Goal: Task Accomplishment & Management: Use online tool/utility

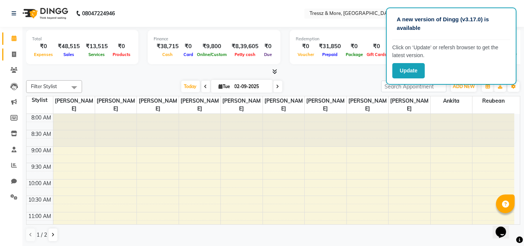
click at [15, 55] on icon at bounding box center [14, 55] width 4 height 6
select select "service"
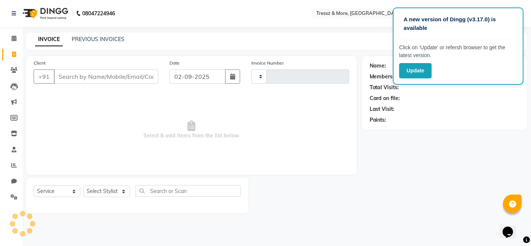
type input "2155"
select select "3037"
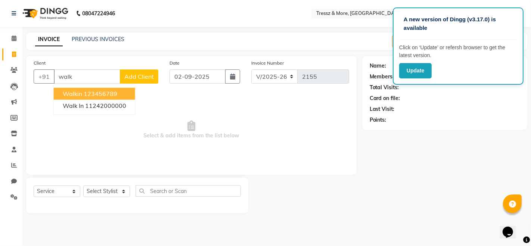
click at [111, 91] on ngb-highlight "123456789" at bounding box center [101, 93] width 34 height 7
type input "123456789"
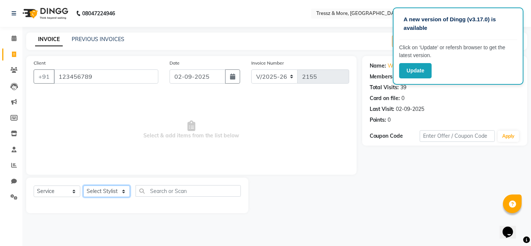
click at [113, 193] on select "Select Stylist [PERSON_NAME] Anas [PERSON_NAME] [PERSON_NAME] [PERSON_NAME] [PE…" at bounding box center [106, 191] width 47 height 12
select select "72132"
click at [83, 185] on select "Select Stylist [PERSON_NAME] Anas [PERSON_NAME] [PERSON_NAME] [PERSON_NAME] [PE…" at bounding box center [106, 191] width 47 height 12
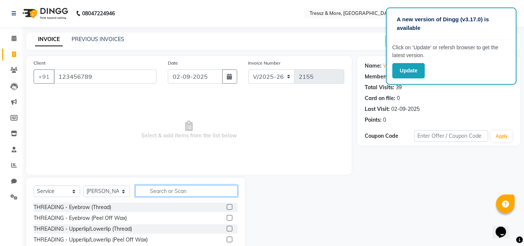
click at [166, 186] on input "text" at bounding box center [186, 191] width 102 height 12
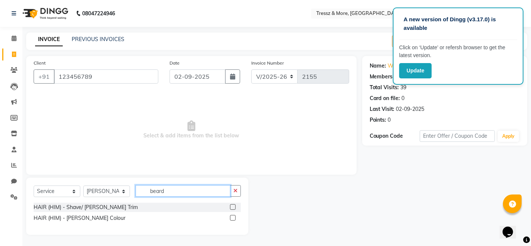
type input "beard"
click at [230, 206] on label at bounding box center [233, 207] width 6 height 6
click at [230, 206] on input "checkbox" at bounding box center [232, 207] width 5 height 5
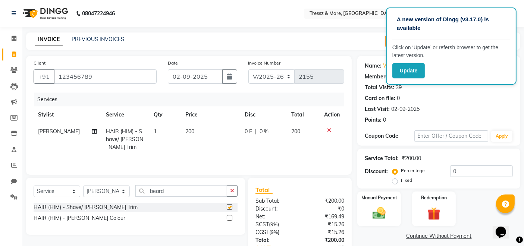
checkbox input "false"
click at [185, 131] on span "200" at bounding box center [189, 131] width 9 height 7
select select "72132"
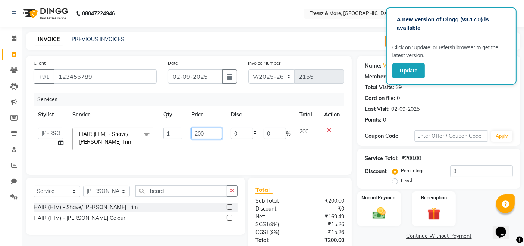
click at [202, 136] on input "200" at bounding box center [206, 134] width 31 height 12
type input "500"
click at [318, 142] on td "200" at bounding box center [307, 139] width 25 height 32
select select "72132"
click at [390, 203] on div "Manual Payment" at bounding box center [379, 209] width 45 height 37
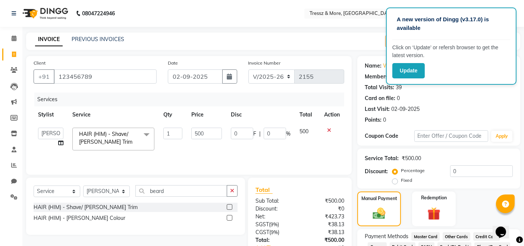
scroll to position [54, 0]
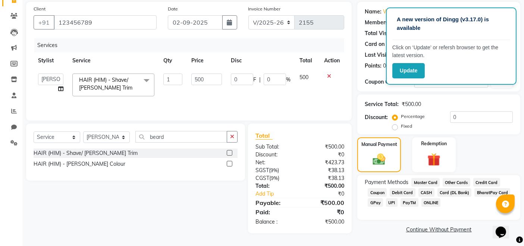
click at [422, 191] on span "CASH" at bounding box center [427, 192] width 16 height 9
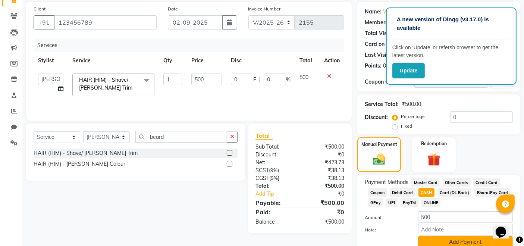
click at [454, 243] on button "Add Payment" at bounding box center [465, 242] width 95 height 12
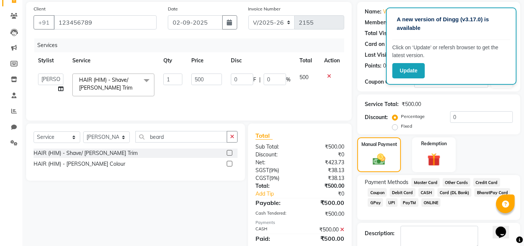
scroll to position [96, 0]
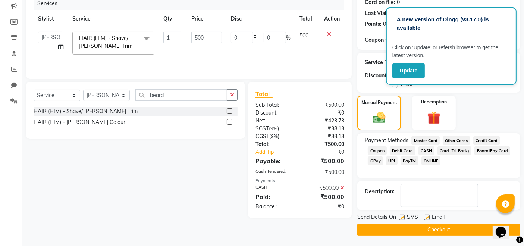
click at [407, 225] on button "Checkout" at bounding box center [439, 230] width 163 height 12
